Goal: Task Accomplishment & Management: Complete application form

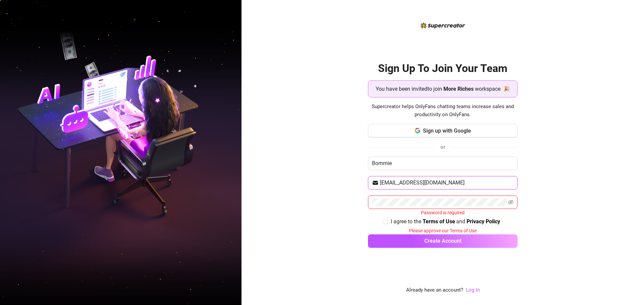
drag, startPoint x: 467, startPoint y: 184, endPoint x: 380, endPoint y: 184, distance: 87.5
click at [380, 184] on input "javierjerome1997@gmail.com" at bounding box center [446, 183] width 133 height 8
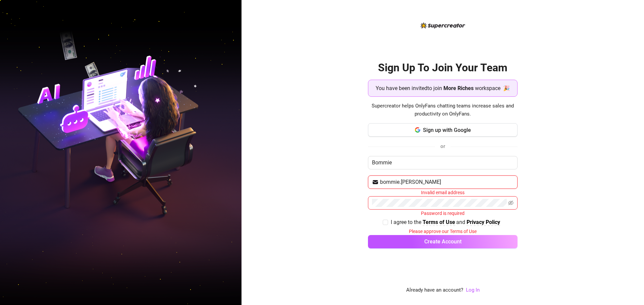
click at [401, 180] on input "bommie.javier" at bounding box center [446, 182] width 133 height 8
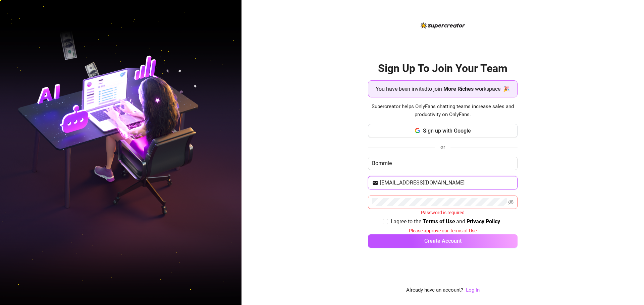
type input "bommiejavier@gmail.com"
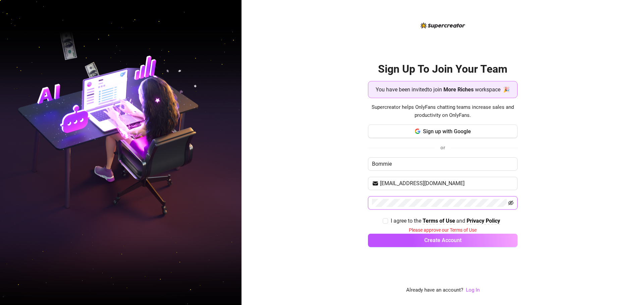
click at [512, 205] on icon "eye-invisible" at bounding box center [510, 202] width 5 height 5
click at [384, 222] on input "I agree to the Terms of Use and Privacy Policy" at bounding box center [385, 221] width 5 height 5
checkbox input "true"
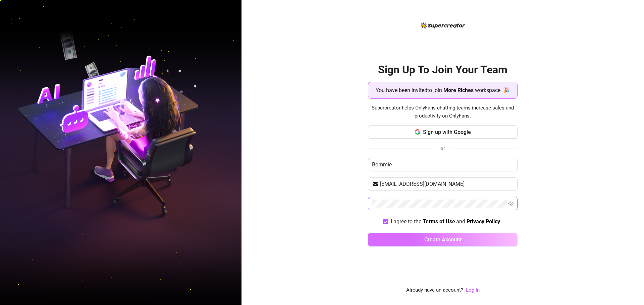
click at [435, 240] on span "Create Account" at bounding box center [442, 240] width 37 height 6
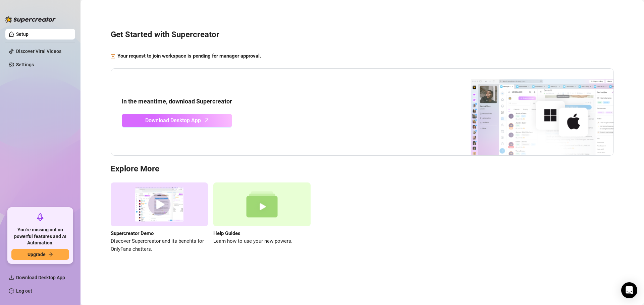
click at [202, 123] on link "Download Desktop App" at bounding box center [177, 120] width 110 height 13
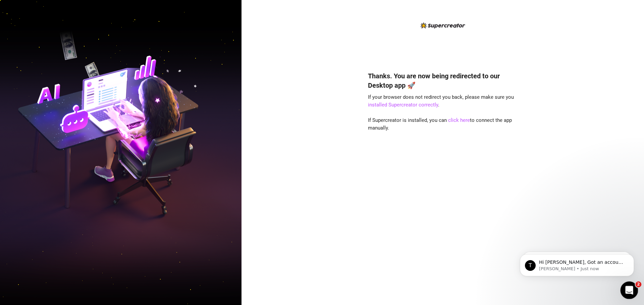
click at [623, 285] on div "Open Intercom Messenger" at bounding box center [628, 290] width 22 height 22
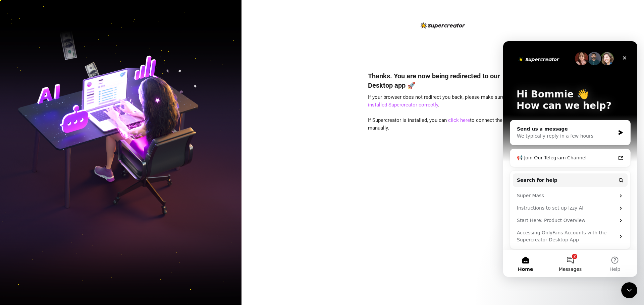
click at [574, 259] on button "2 Messages" at bounding box center [569, 263] width 45 height 27
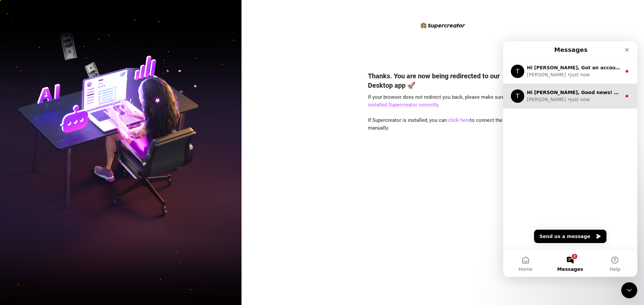
click at [569, 99] on div "[PERSON_NAME] • Just now" at bounding box center [574, 99] width 95 height 7
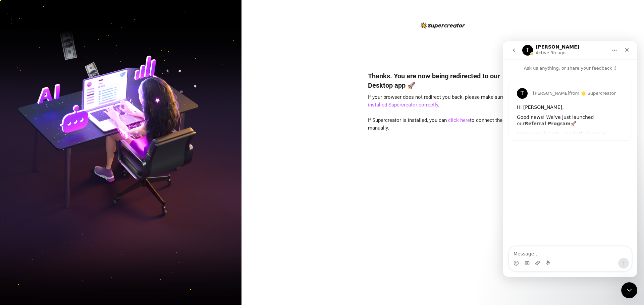
click at [514, 52] on icon "go back" at bounding box center [514, 50] width 2 height 3
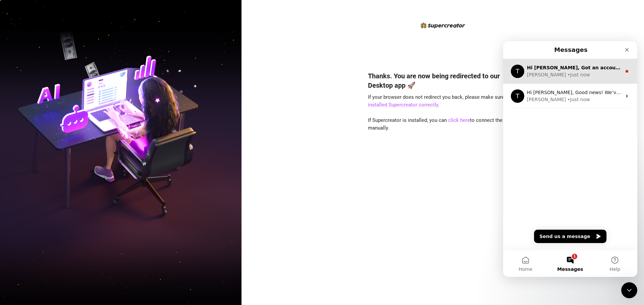
click at [570, 71] on div "[PERSON_NAME] • Just now" at bounding box center [574, 74] width 95 height 7
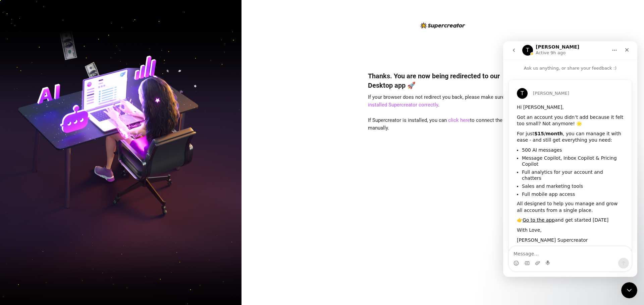
scroll to position [7, 0]
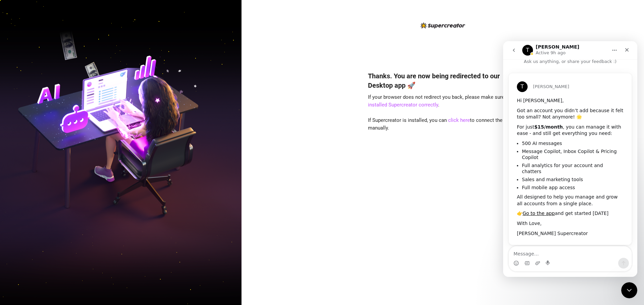
click at [515, 53] on icon "go back" at bounding box center [513, 50] width 5 height 5
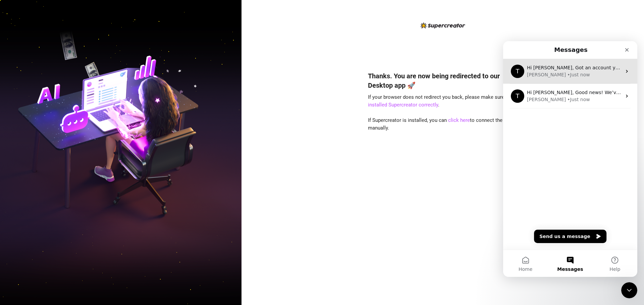
scroll to position [0, 0]
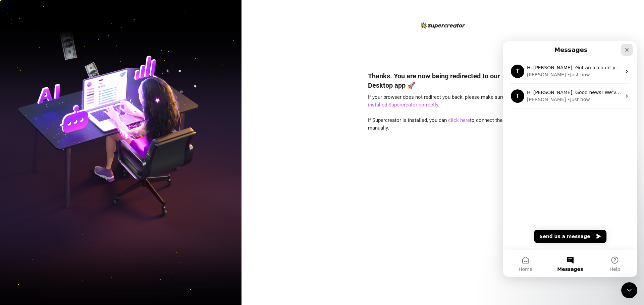
click at [623, 49] on div "Close" at bounding box center [627, 50] width 12 height 12
